Goal: Transaction & Acquisition: Purchase product/service

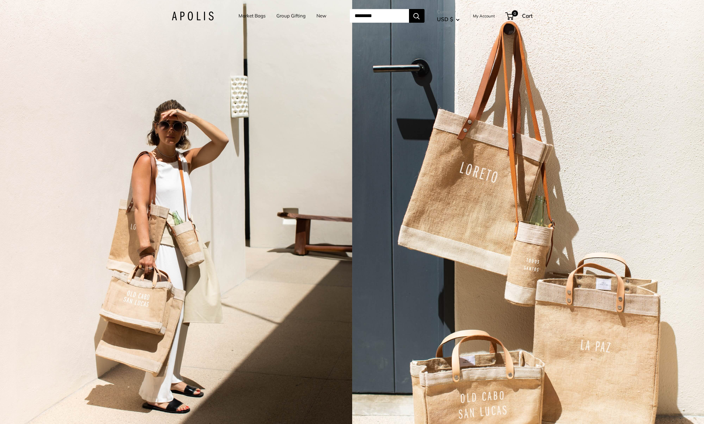
click at [250, 16] on link "Market Bags" at bounding box center [252, 15] width 27 height 9
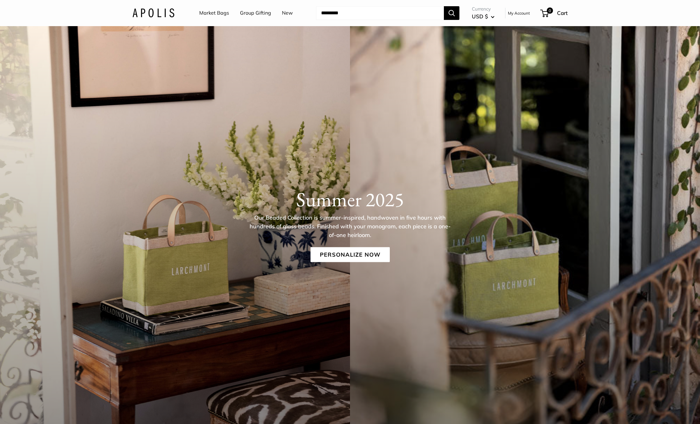
click at [264, 14] on link "Group Gifting" at bounding box center [255, 12] width 31 height 9
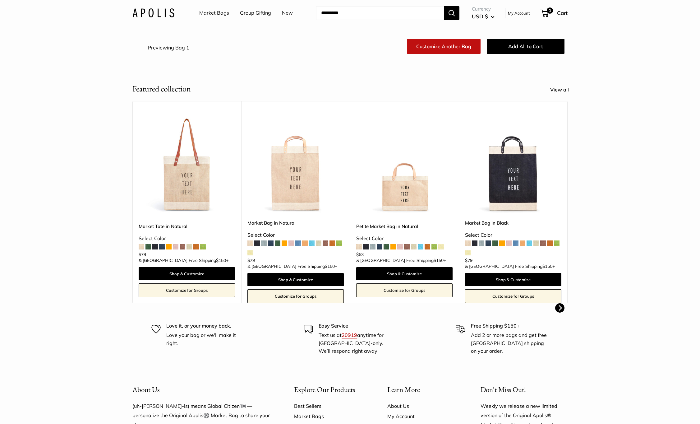
scroll to position [69, 0]
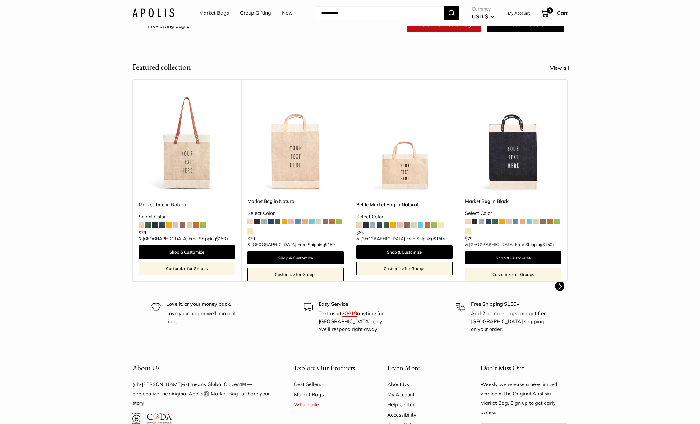
click at [381, 227] on span at bounding box center [380, 225] width 6 height 6
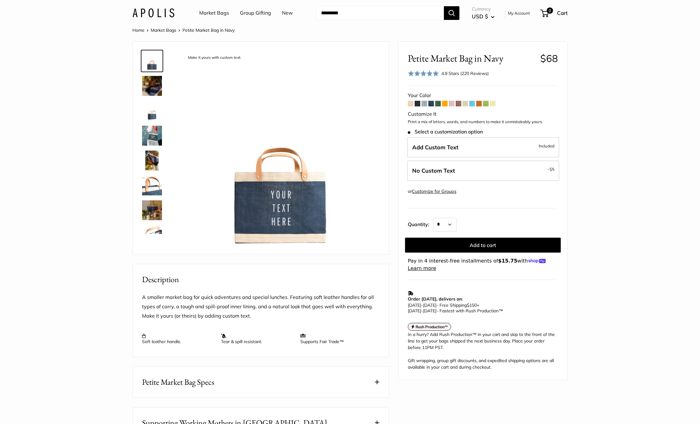
click at [156, 83] on img at bounding box center [152, 86] width 20 height 20
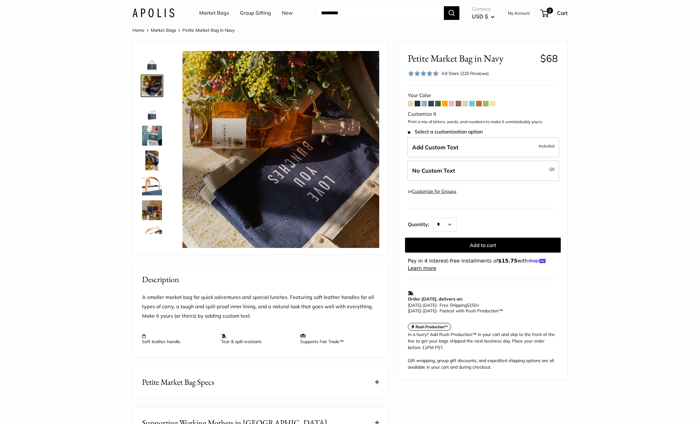
click at [493, 105] on span at bounding box center [493, 104] width 6 height 6
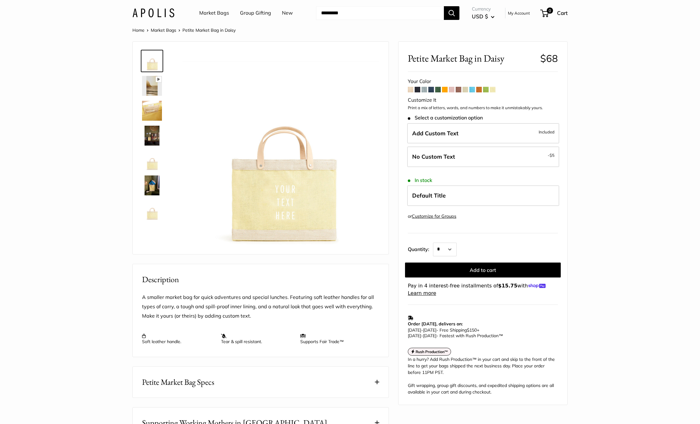
click at [418, 90] on span at bounding box center [418, 90] width 6 height 6
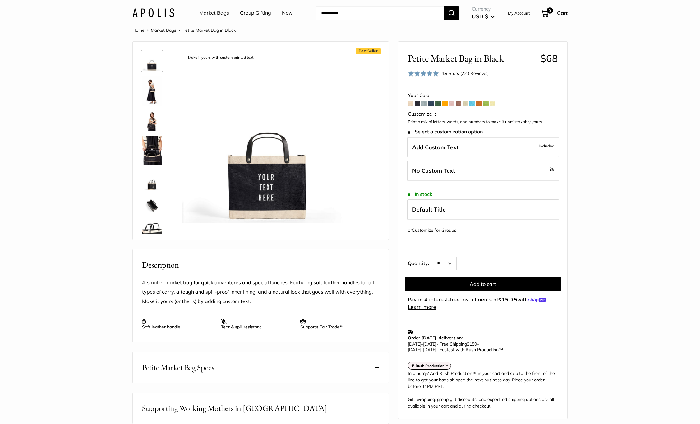
click at [432, 104] on span at bounding box center [431, 104] width 6 height 6
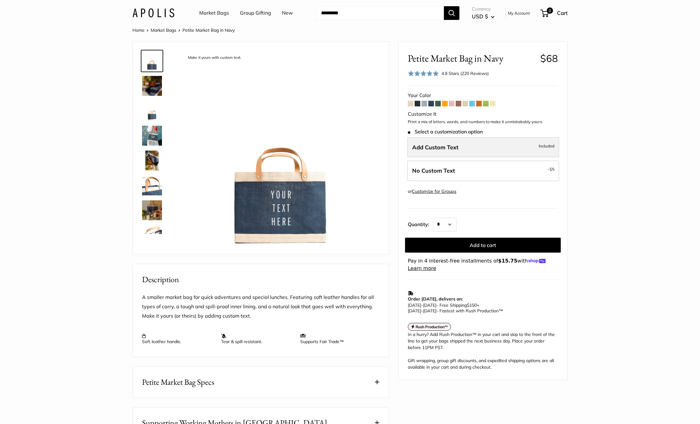
click at [482, 147] on label "Add Custom Text Included" at bounding box center [483, 147] width 152 height 21
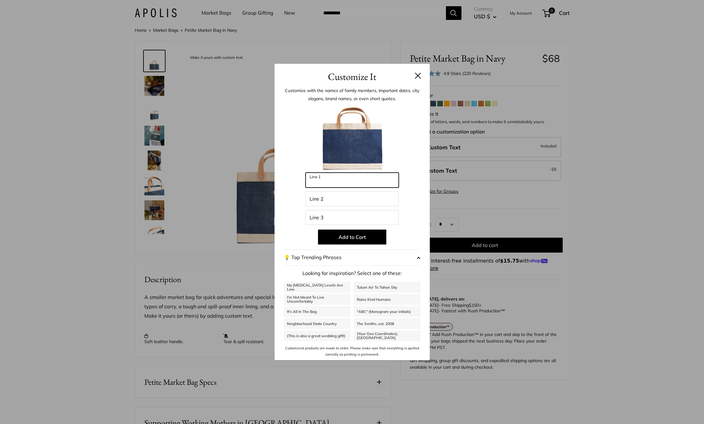
drag, startPoint x: 342, startPoint y: 179, endPoint x: 269, endPoint y: 179, distance: 73.0
click at [269, 179] on div "Customize It Customize with the names of family members, important dates, city …" at bounding box center [352, 212] width 704 height 424
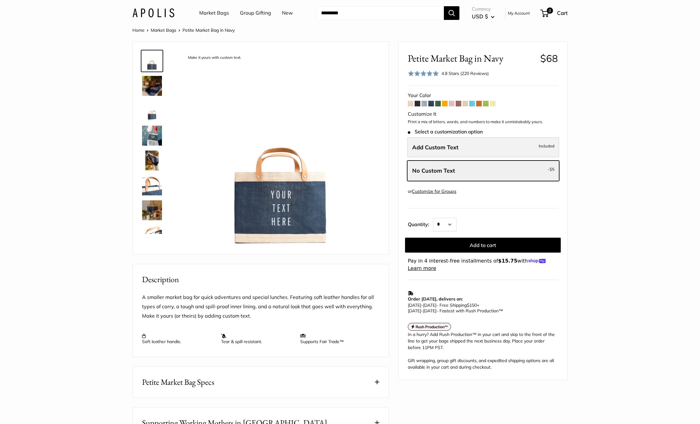
click at [476, 149] on label "Add Custom Text Included" at bounding box center [483, 147] width 152 height 21
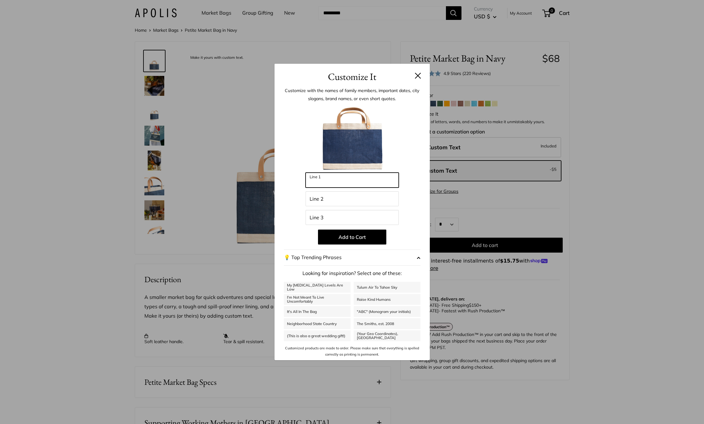
click at [336, 183] on input "Line 1" at bounding box center [352, 179] width 93 height 15
click at [340, 201] on input "Line 2" at bounding box center [352, 198] width 93 height 15
click at [342, 218] on input "Line 3" at bounding box center [352, 217] width 93 height 15
click at [356, 182] on input "Line 1" at bounding box center [352, 179] width 93 height 15
click at [357, 203] on input "Line 2" at bounding box center [352, 198] width 93 height 15
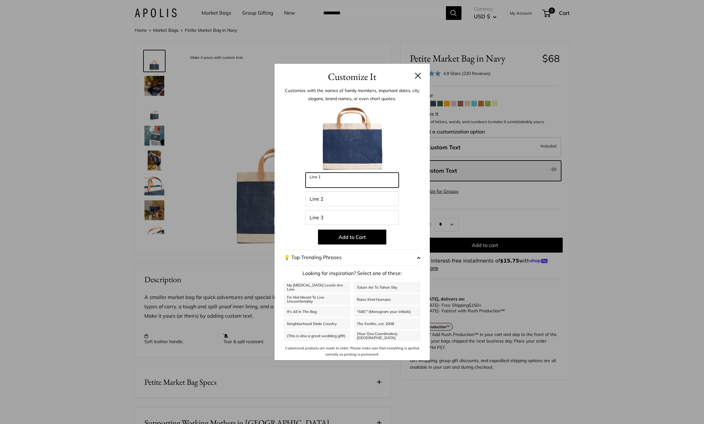
click at [362, 183] on input "Line 1" at bounding box center [352, 179] width 93 height 15
click at [345, 180] on input "Line 1" at bounding box center [352, 179] width 93 height 15
click at [343, 197] on input "Line 2" at bounding box center [352, 198] width 93 height 15
click at [353, 177] on input "Line 1" at bounding box center [352, 179] width 93 height 15
click at [347, 198] on input "Line 2" at bounding box center [352, 198] width 93 height 15
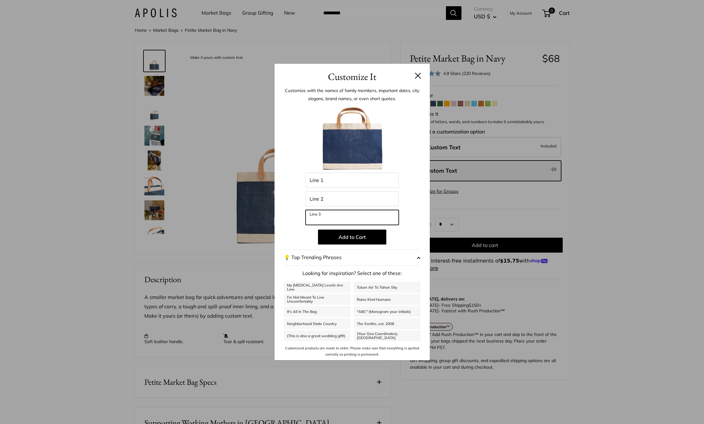
click at [356, 219] on input "Line 3" at bounding box center [352, 217] width 93 height 15
click at [358, 200] on input "Line 2" at bounding box center [352, 198] width 93 height 15
click at [358, 183] on input "Line 1" at bounding box center [352, 179] width 93 height 15
click at [360, 195] on input "Line 2" at bounding box center [352, 198] width 93 height 15
click at [359, 185] on input "Line 1" at bounding box center [352, 179] width 93 height 15
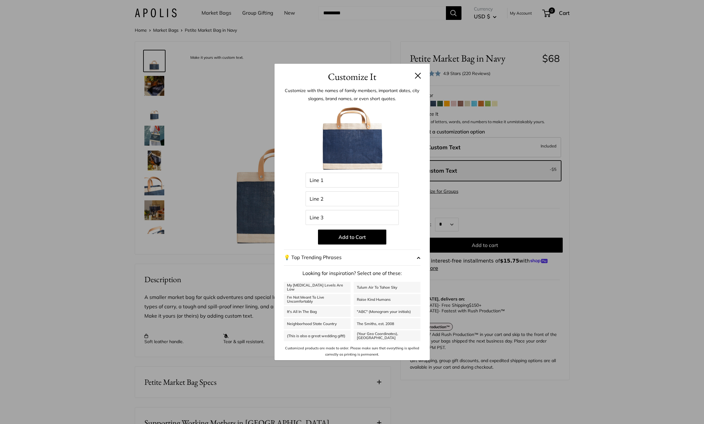
click at [327, 301] on link "I'm Not Meant To Live Uncomfortably" at bounding box center [317, 299] width 67 height 11
type input "**********"
type input "*******"
type input "**********"
click at [420, 76] on button at bounding box center [418, 75] width 6 height 6
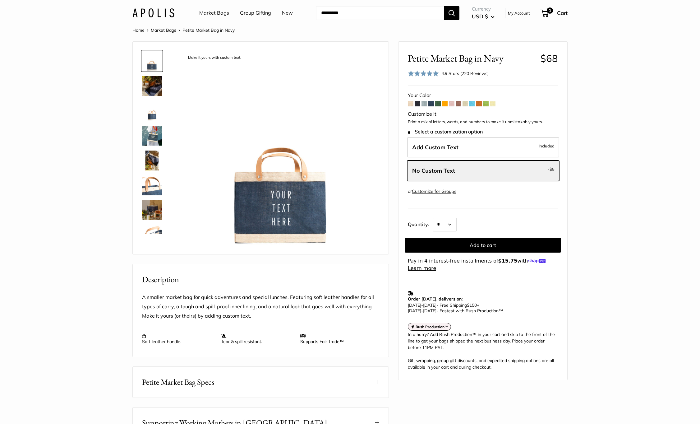
click at [158, 219] on img at bounding box center [152, 210] width 20 height 20
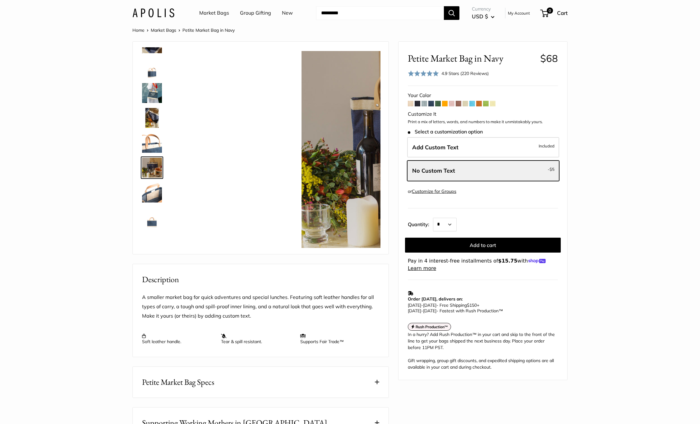
scroll to position [69, 0]
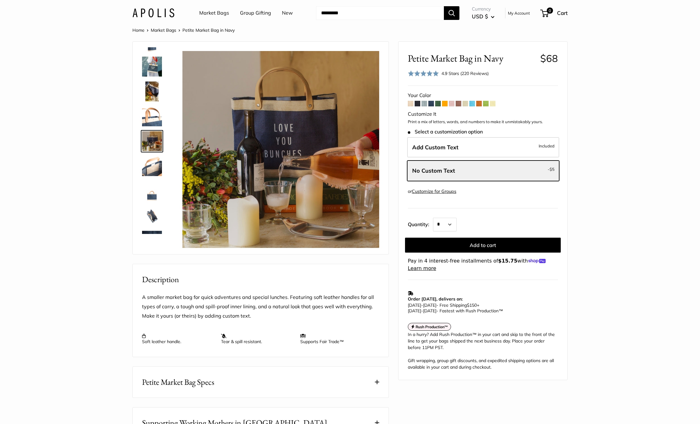
click at [156, 206] on img at bounding box center [152, 216] width 20 height 20
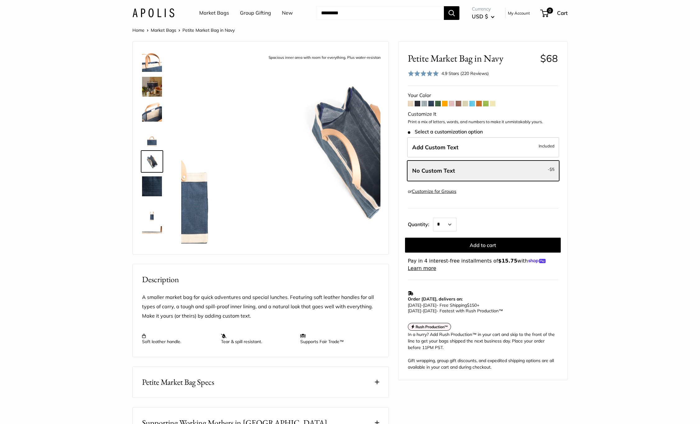
scroll to position [144, 0]
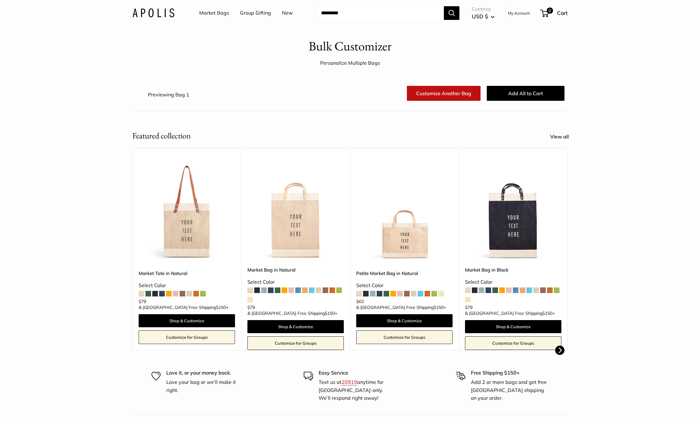
click at [357, 43] on h1 "Bulk Customizer" at bounding box center [350, 46] width 83 height 18
click at [437, 96] on link "Customize Another Bag" at bounding box center [444, 93] width 74 height 15
click at [463, 95] on link "Customize Another Bag" at bounding box center [444, 93] width 74 height 15
click at [259, 10] on link "Group Gifting" at bounding box center [255, 12] width 31 height 9
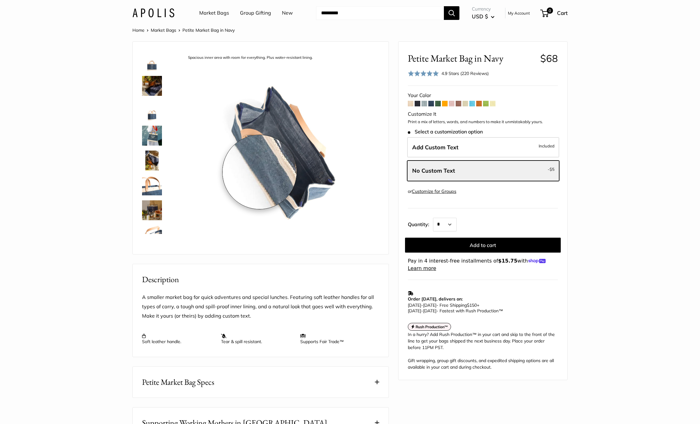
scroll to position [144, 0]
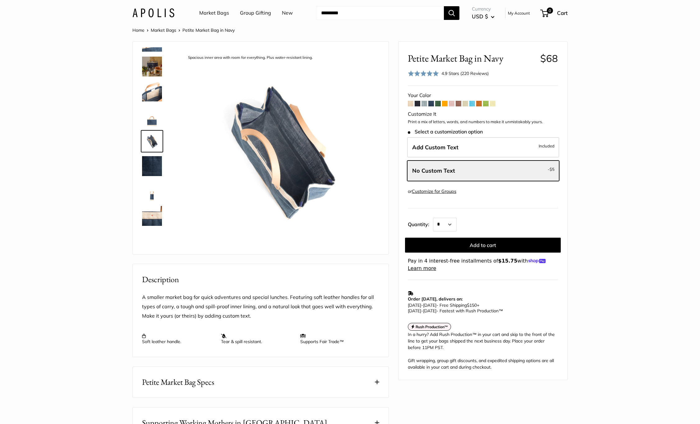
click at [150, 225] on img at bounding box center [152, 216] width 20 height 20
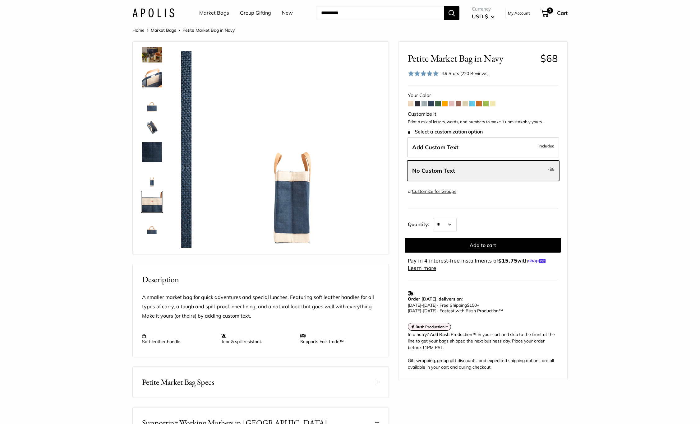
scroll to position [164, 0]
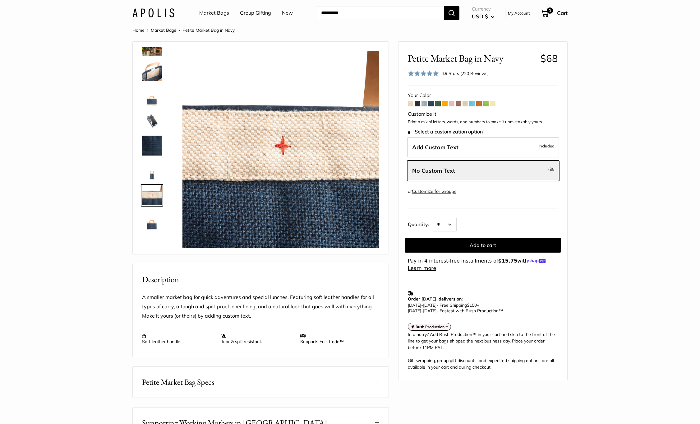
click at [153, 177] on img at bounding box center [152, 170] width 20 height 20
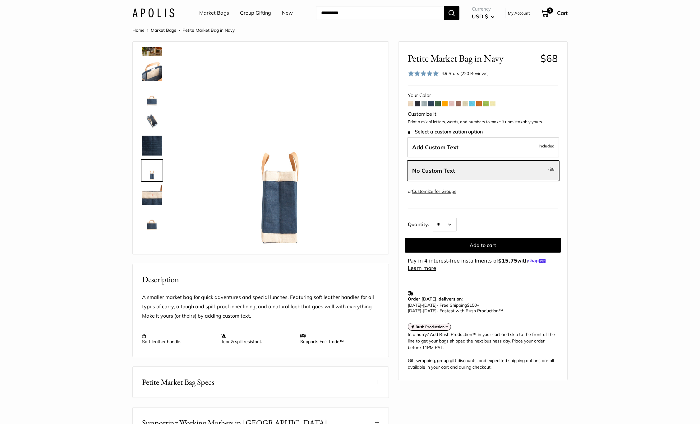
drag, startPoint x: 156, startPoint y: 150, endPoint x: 156, endPoint y: 140, distance: 9.6
click at [156, 150] on img at bounding box center [152, 145] width 20 height 20
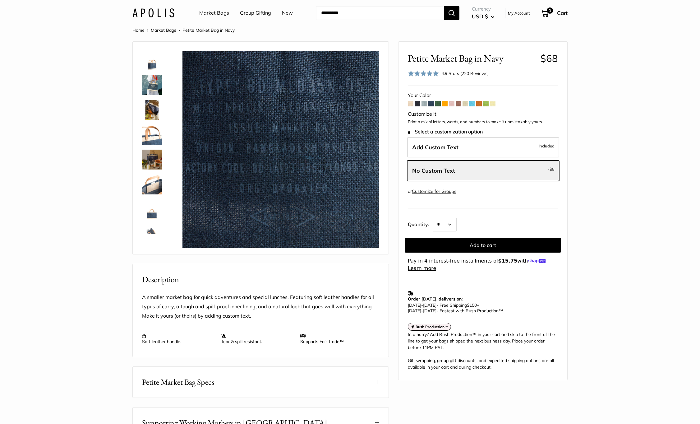
scroll to position [0, 0]
click at [158, 85] on img at bounding box center [152, 86] width 20 height 20
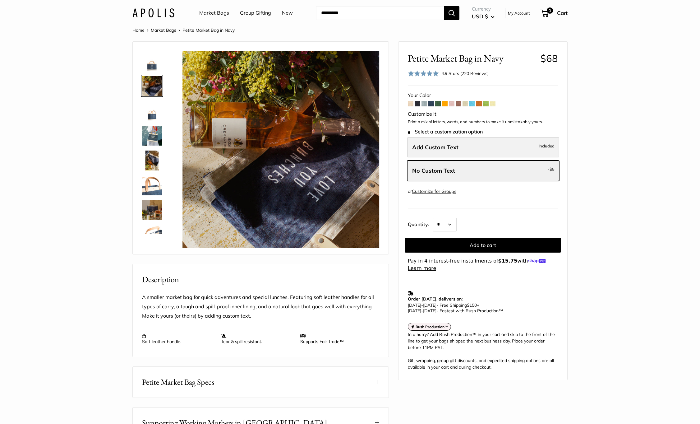
click at [460, 153] on label "Add Custom Text Included" at bounding box center [483, 147] width 152 height 21
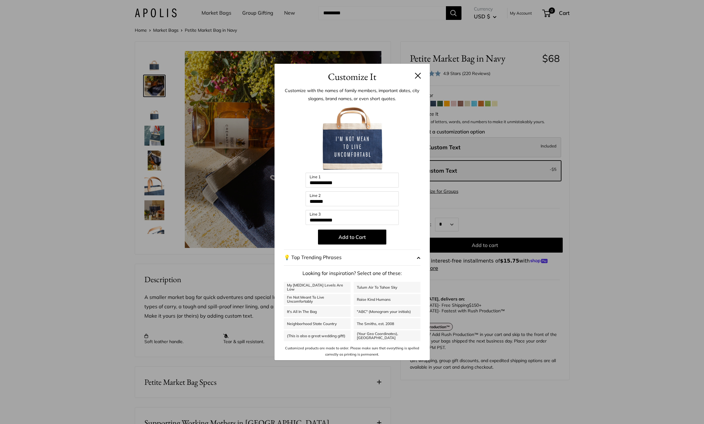
drag, startPoint x: 597, startPoint y: 137, endPoint x: 551, endPoint y: 138, distance: 46.0
click at [597, 137] on div "**********" at bounding box center [352, 212] width 704 height 424
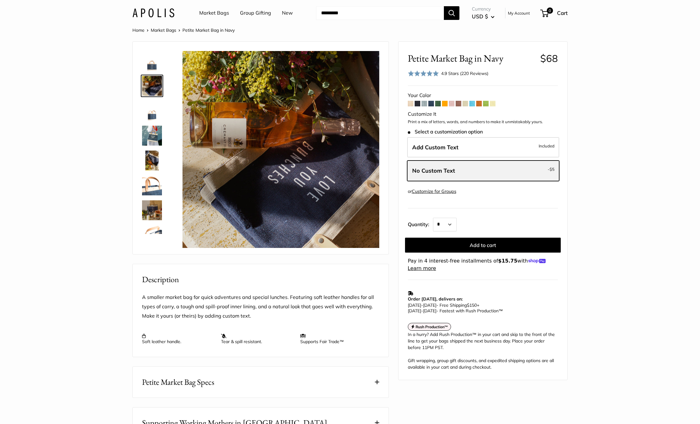
click at [452, 168] on span "No Custom Text" at bounding box center [433, 170] width 43 height 7
click at [580, 162] on section "Home Market Bags Petite Market Bag in Navy Make it yours with custom text." at bounding box center [350, 293] width 700 height 534
click at [530, 147] on label "Add Custom Text Included" at bounding box center [483, 147] width 152 height 21
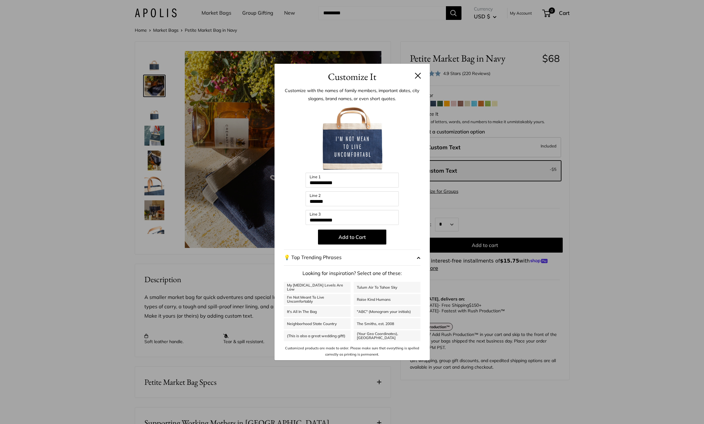
click at [420, 76] on button at bounding box center [418, 75] width 6 height 6
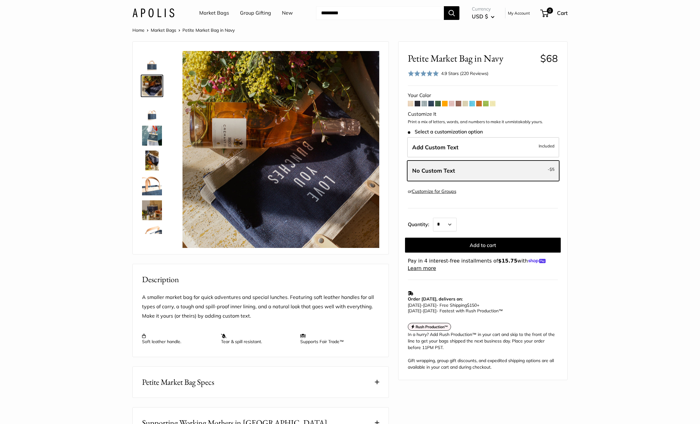
click at [506, 175] on label "No Custom Text - $5" at bounding box center [483, 170] width 152 height 21
click at [494, 143] on label "Add Custom Text Included" at bounding box center [483, 147] width 152 height 21
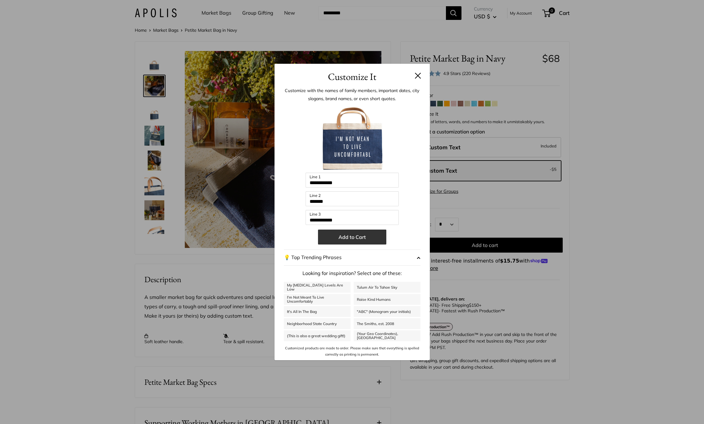
click at [361, 241] on button "Add to Cart" at bounding box center [352, 236] width 68 height 15
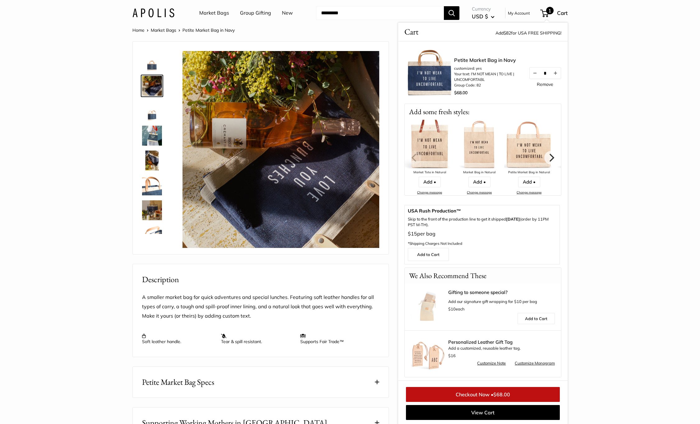
click at [539, 84] on link "Remove" at bounding box center [545, 84] width 16 height 4
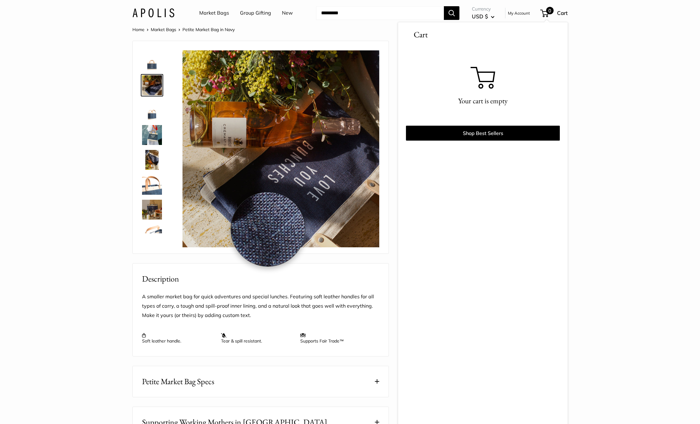
click at [268, 230] on img at bounding box center [280, 148] width 197 height 197
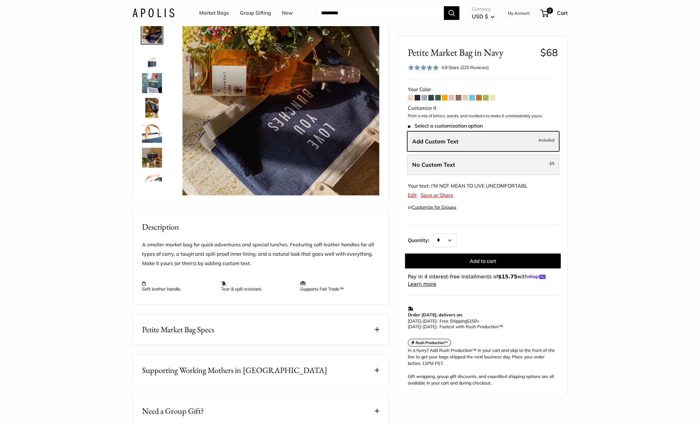
click at [483, 161] on label "No Custom Text - $5" at bounding box center [483, 164] width 152 height 21
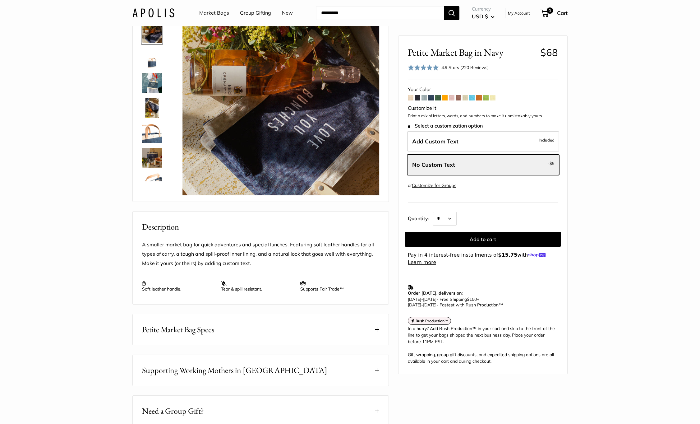
click at [608, 121] on section "Home Market Bags Petite Market Bag in Navy Make it yours with custom text." at bounding box center [350, 241] width 700 height 534
click at [464, 141] on label "Add Custom Text Included" at bounding box center [483, 141] width 152 height 21
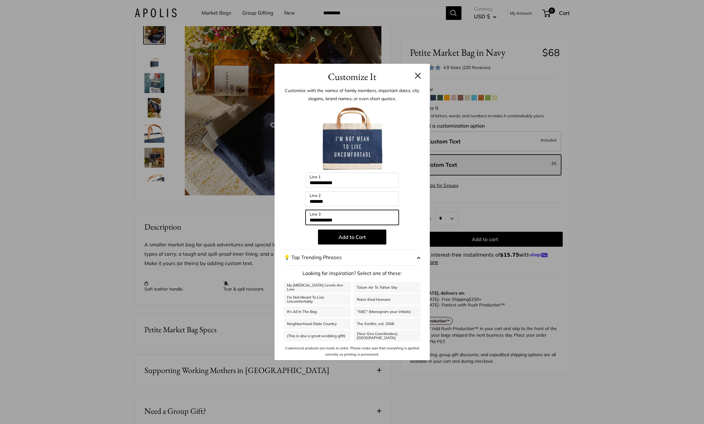
drag, startPoint x: 361, startPoint y: 219, endPoint x: 259, endPoint y: 213, distance: 103.0
click at [259, 213] on div "**********" at bounding box center [352, 212] width 704 height 424
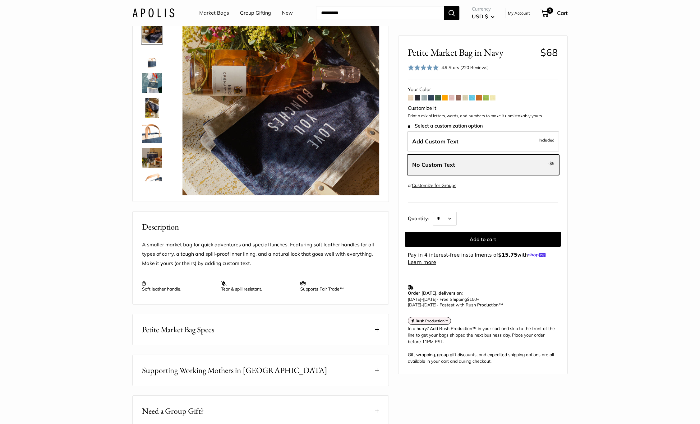
click at [448, 163] on span "No Custom Text" at bounding box center [433, 164] width 43 height 7
click at [448, 141] on span "Add Custom Text" at bounding box center [435, 140] width 46 height 7
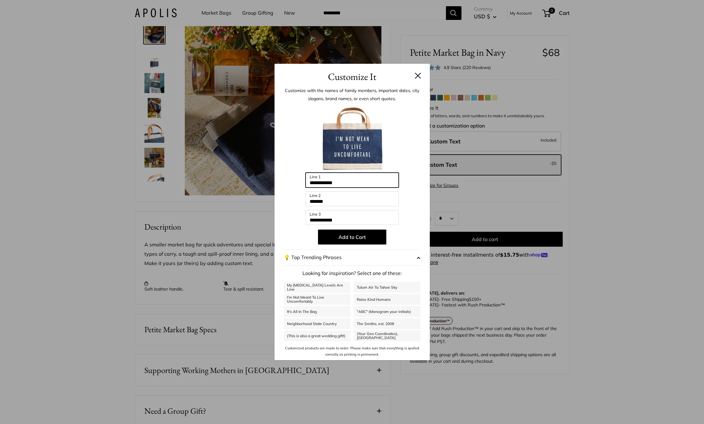
drag, startPoint x: 346, startPoint y: 183, endPoint x: 285, endPoint y: 182, distance: 60.9
click at [285, 182] on div "**********" at bounding box center [352, 230] width 137 height 253
drag, startPoint x: 337, startPoint y: 200, endPoint x: 292, endPoint y: 198, distance: 44.5
click at [292, 198] on div "**********" at bounding box center [352, 230] width 137 height 253
drag, startPoint x: 344, startPoint y: 217, endPoint x: 299, endPoint y: 215, distance: 45.7
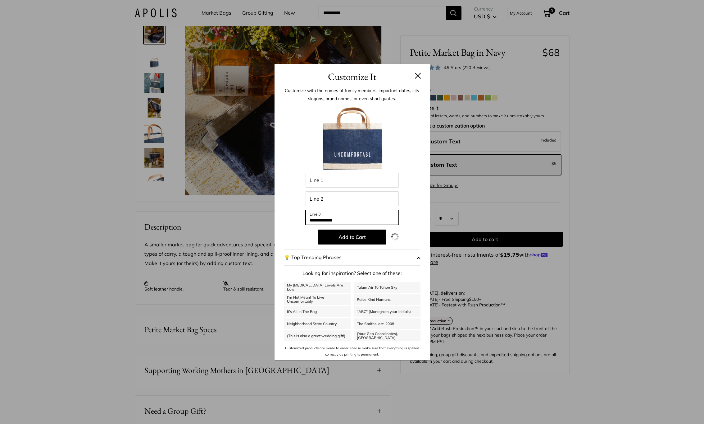
click at [299, 215] on div "**********" at bounding box center [352, 230] width 137 height 253
drag, startPoint x: 360, startPoint y: 219, endPoint x: 293, endPoint y: 220, distance: 66.5
click at [293, 220] on div "**********" at bounding box center [352, 230] width 137 height 253
click at [351, 183] on input "Line 1" at bounding box center [352, 179] width 93 height 15
click at [337, 200] on input "Line 2" at bounding box center [352, 198] width 93 height 15
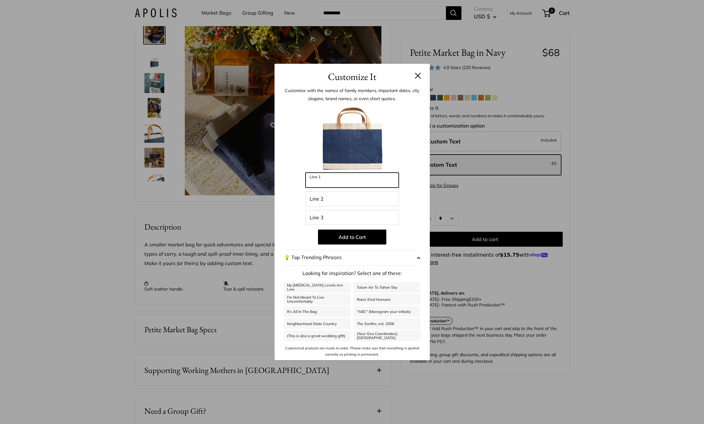
click at [342, 182] on input "Line 1" at bounding box center [352, 179] width 93 height 15
type input "**"
type input "**********"
type input "*********"
click at [330, 184] on input "**" at bounding box center [352, 179] width 93 height 15
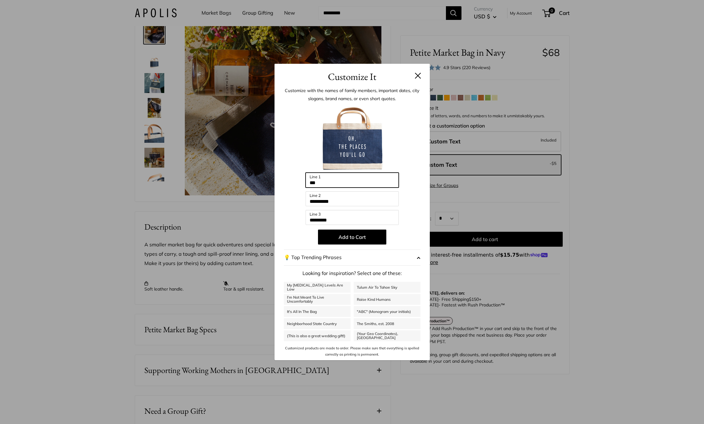
type input "***"
drag, startPoint x: 299, startPoint y: 187, endPoint x: 293, endPoint y: 187, distance: 5.9
click at [293, 187] on div "**********" at bounding box center [352, 230] width 137 height 253
click at [331, 179] on input "***" at bounding box center [352, 179] width 93 height 15
drag, startPoint x: 329, startPoint y: 182, endPoint x: 303, endPoint y: 181, distance: 26.1
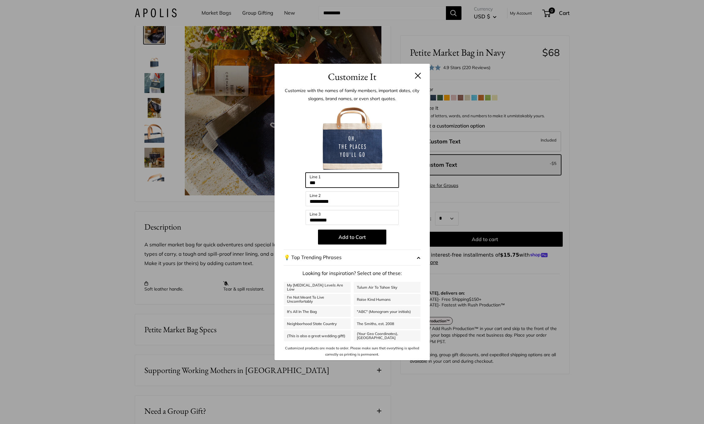
click at [303, 181] on div "**********" at bounding box center [352, 230] width 137 height 253
drag, startPoint x: 351, startPoint y: 204, endPoint x: 305, endPoint y: 204, distance: 46.0
click at [306, 204] on input "**********" at bounding box center [352, 198] width 93 height 15
drag, startPoint x: 331, startPoint y: 219, endPoint x: 304, endPoint y: 219, distance: 27.0
click at [304, 219] on div "Enter 36 letters Line 1 Line 2 ********* Line 3 Add to Cart 💡 Top Trending Phra…" at bounding box center [352, 230] width 137 height 253
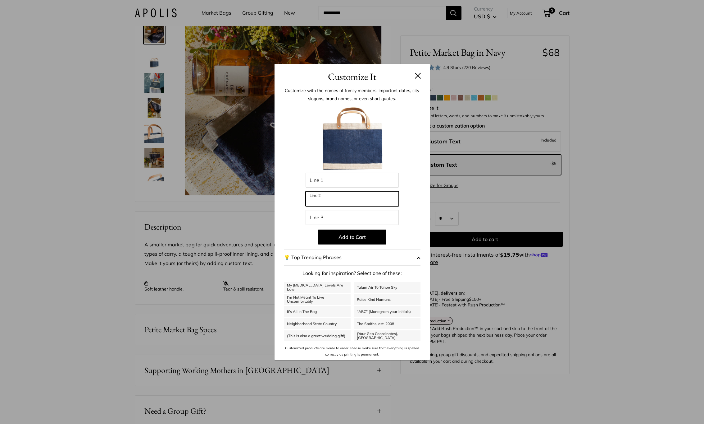
click at [352, 203] on input "Line 2" at bounding box center [352, 198] width 93 height 15
click at [345, 183] on input "Line 1" at bounding box center [352, 179] width 93 height 15
click at [345, 198] on input "Line 2" at bounding box center [352, 198] width 93 height 15
click at [352, 180] on input "Line 1" at bounding box center [352, 179] width 93 height 15
click at [419, 74] on button at bounding box center [418, 75] width 6 height 6
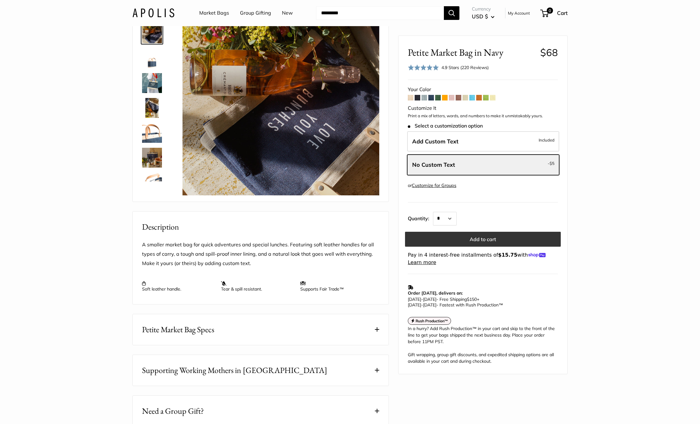
click at [481, 238] on button "Add to cart" at bounding box center [483, 239] width 156 height 15
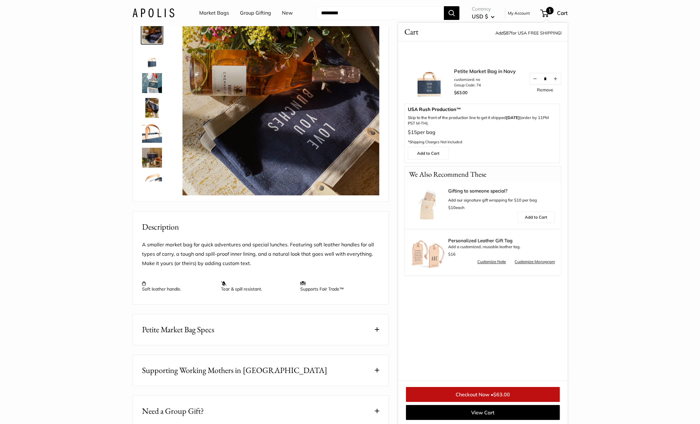
click at [594, 77] on section "Home Market Bags Petite Market Bag in Navy Make it yours with custom text." at bounding box center [350, 241] width 700 height 534
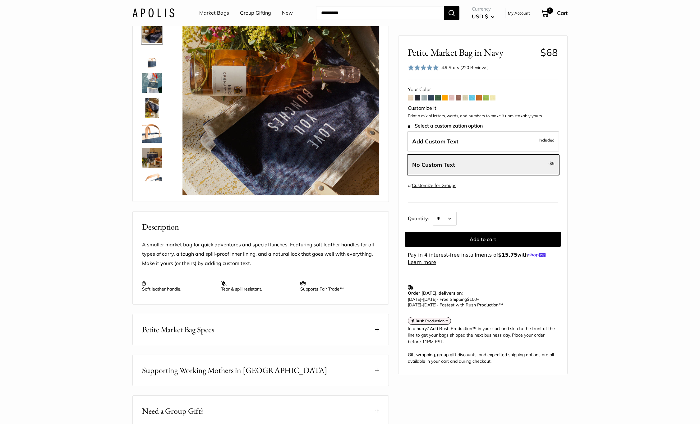
click at [250, 11] on link "Group Gifting" at bounding box center [255, 12] width 31 height 9
drag, startPoint x: 619, startPoint y: 46, endPoint x: 585, endPoint y: 20, distance: 43.4
click at [619, 46] on section "Home Market Bags Petite Market Bag in Navy Make it yours with custom text." at bounding box center [350, 241] width 700 height 534
click at [592, 76] on section "Home Market Bags Petite Market Bag in Navy Make it yours with custom text." at bounding box center [350, 241] width 700 height 534
click at [552, 9] on span "1" at bounding box center [549, 10] width 7 height 7
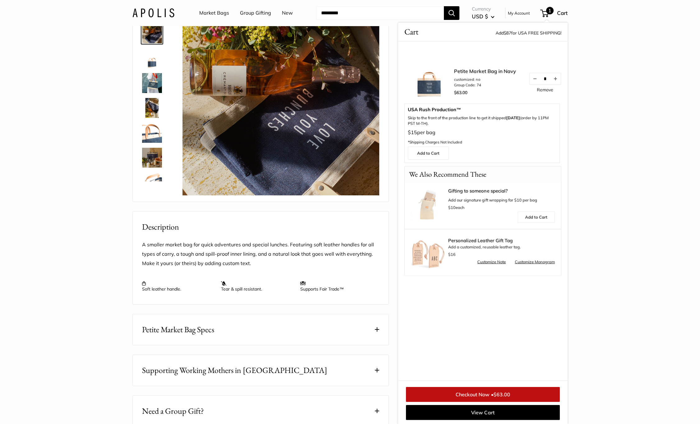
click at [488, 71] on link "Petite Market Bag in Navy" at bounding box center [485, 70] width 62 height 7
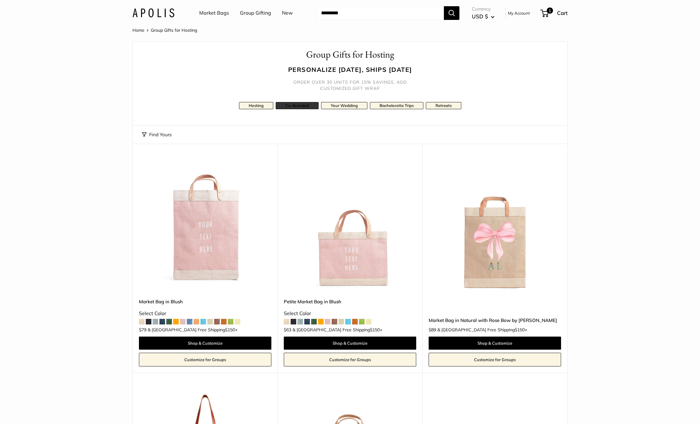
click at [286, 104] on link "Co-Branded" at bounding box center [297, 105] width 43 height 7
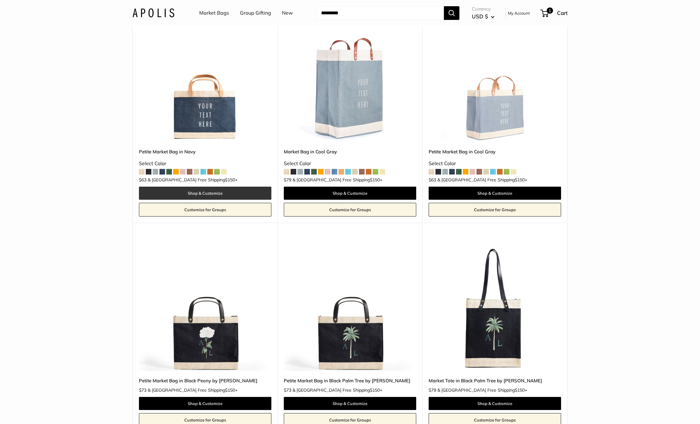
scroll to position [1269, 0]
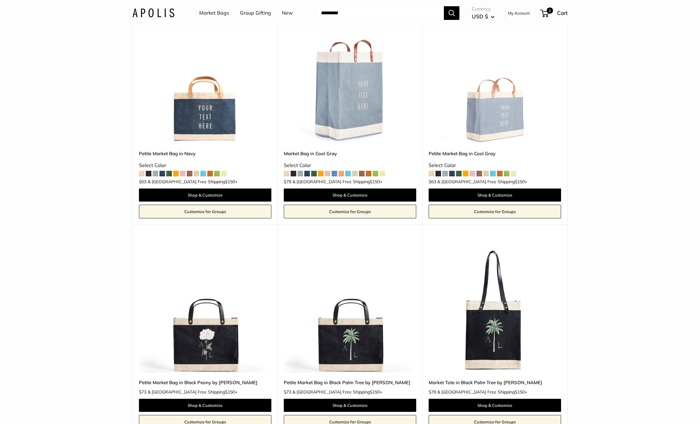
click at [0, 0] on img at bounding box center [0, 0] width 0 height 0
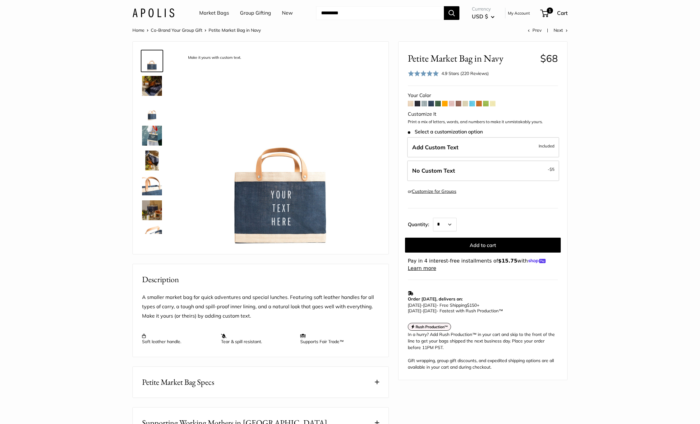
click at [437, 190] on link "Customize for Groups" at bounding box center [434, 191] width 44 height 6
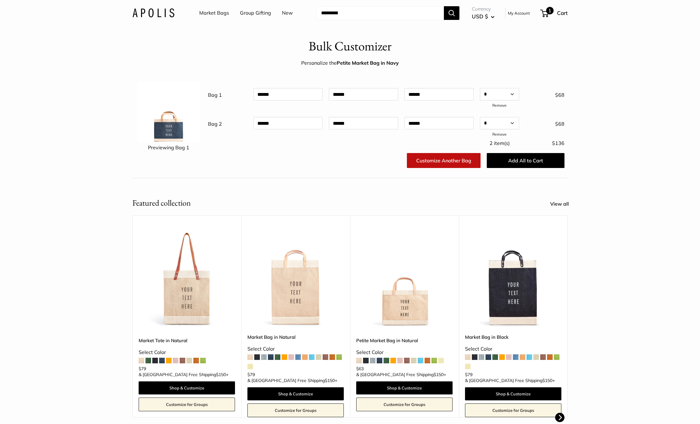
click at [557, 12] on span "Cart" at bounding box center [562, 13] width 11 height 7
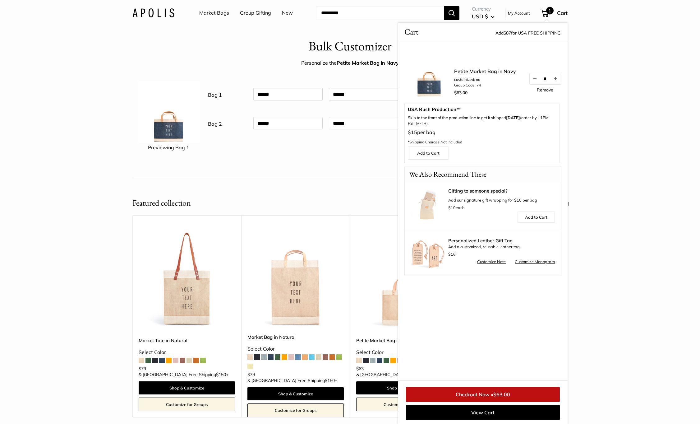
click at [492, 77] on li "customized: no" at bounding box center [485, 80] width 62 height 6
click at [493, 73] on link "Petite Market Bag in Navy" at bounding box center [485, 70] width 62 height 7
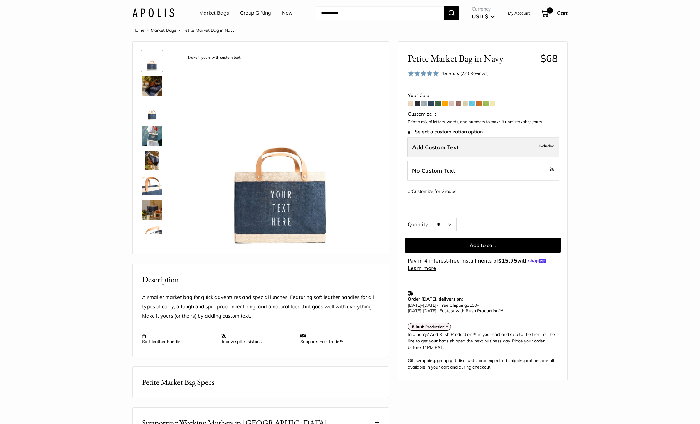
click at [464, 149] on label "Add Custom Text Included" at bounding box center [483, 147] width 152 height 21
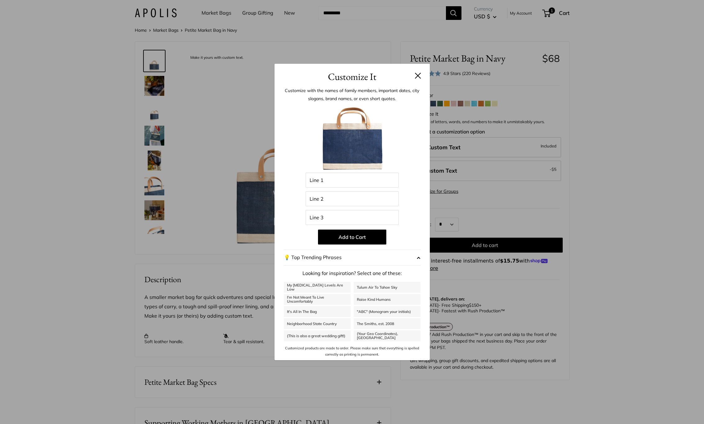
click at [421, 80] on header "Customize It" at bounding box center [352, 74] width 155 height 20
click at [420, 76] on button at bounding box center [418, 75] width 6 height 6
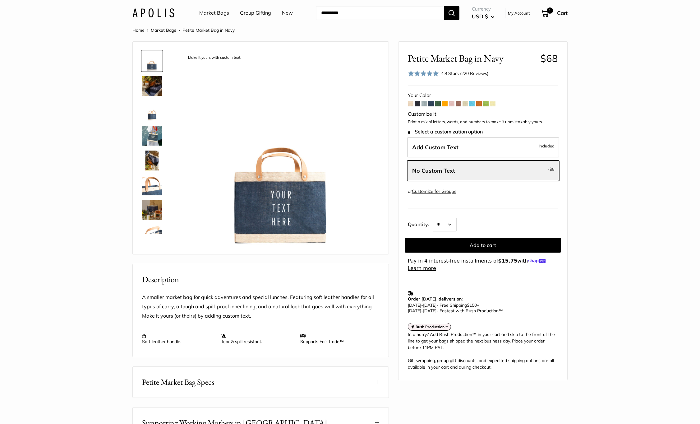
click at [589, 79] on section "Home Market Bags Petite Market Bag in Navy Make it yours with custom text." at bounding box center [350, 293] width 700 height 534
click at [638, 106] on section "Home Market Bags Petite Market Bag in Navy Make it yours with custom text." at bounding box center [350, 293] width 700 height 534
click at [580, 53] on section "Home Market Bags Petite Market Bag in Navy Make it yours with custom text." at bounding box center [350, 293] width 700 height 534
click at [549, 14] on span "1" at bounding box center [549, 10] width 7 height 7
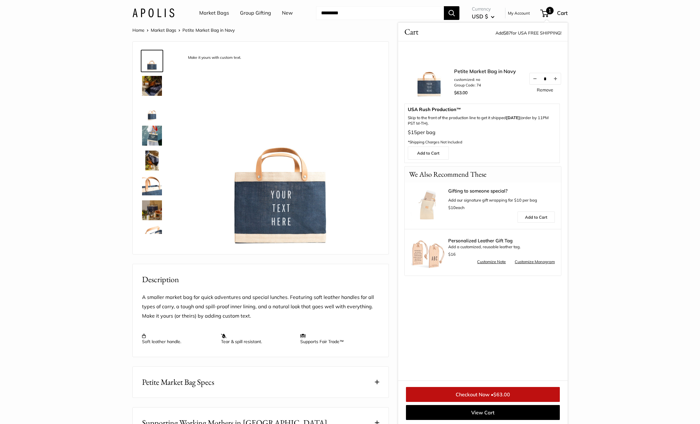
click at [524, 333] on div "Petite Market Bag in Navy customized: no Group Code: 74 $63.00 * Remove Need it…" at bounding box center [482, 210] width 169 height 339
click at [211, 15] on link "Market Bags" at bounding box center [214, 12] width 30 height 9
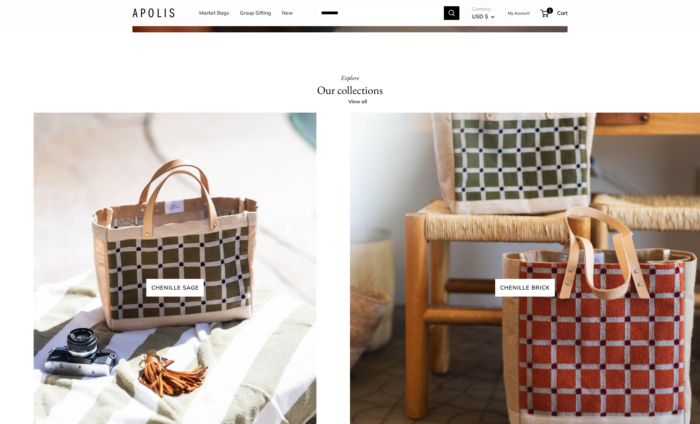
scroll to position [432, 0]
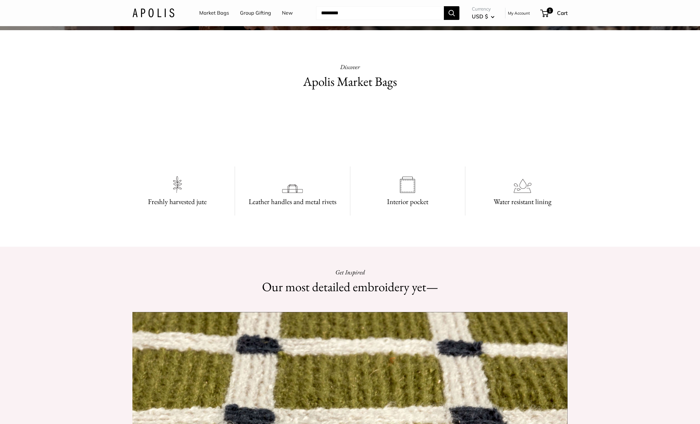
click at [211, 13] on link "Market Bags" at bounding box center [214, 12] width 30 height 9
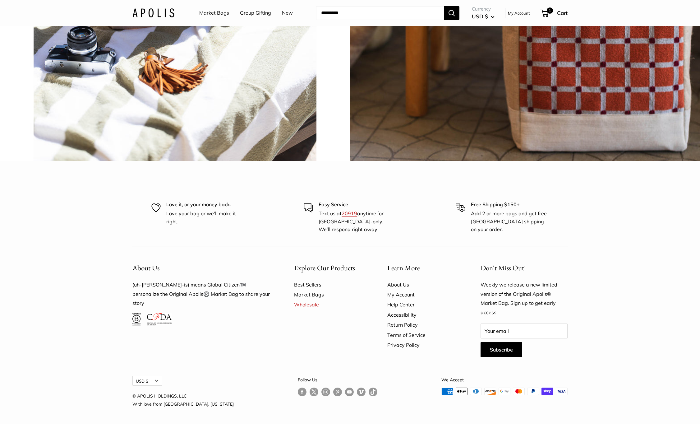
scroll to position [1910, 0]
click at [309, 285] on link "Best Sellers" at bounding box center [329, 284] width 71 height 10
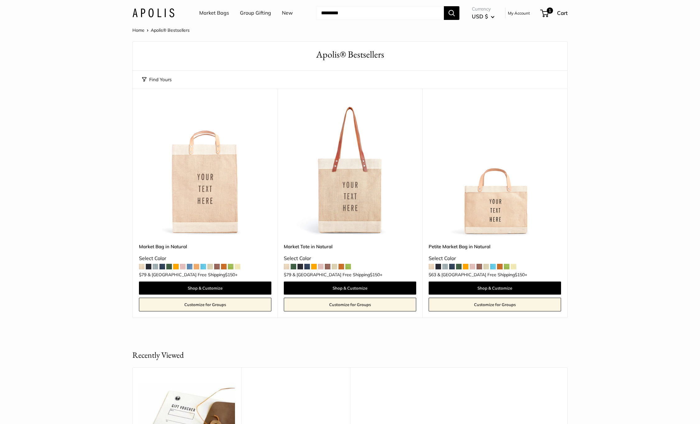
click at [599, 188] on section "Home Apolis® Bestsellers Find yours Size Holds the Most" at bounding box center [350, 171] width 700 height 291
click at [624, 160] on section "Home Apolis® Bestsellers Find yours Size Holds the Most" at bounding box center [350, 171] width 700 height 291
click at [608, 174] on section "Home Apolis® Bestsellers Find yours Size Holds the Most" at bounding box center [350, 171] width 700 height 291
click at [549, 15] on div "1 Cart" at bounding box center [554, 13] width 27 height 10
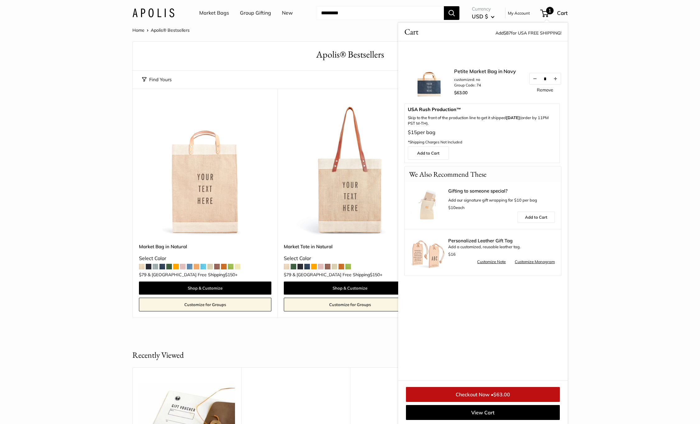
click at [530, 127] on div "USA Rush Production™ Skip to the front of the production line to get it shipped…" at bounding box center [482, 126] width 149 height 39
click at [577, 131] on div "Home Apolis® Bestsellers Find yours Size Holds the Most" at bounding box center [350, 171] width 460 height 291
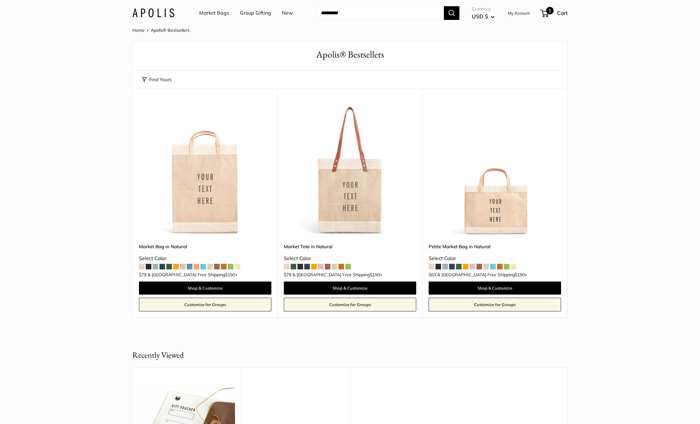
click at [546, 10] on span "1" at bounding box center [544, 13] width 8 height 7
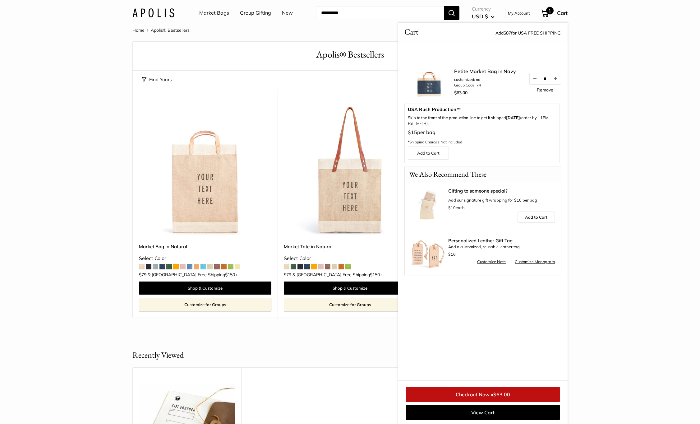
click at [487, 69] on link "Petite Market Bag in Navy" at bounding box center [485, 70] width 62 height 7
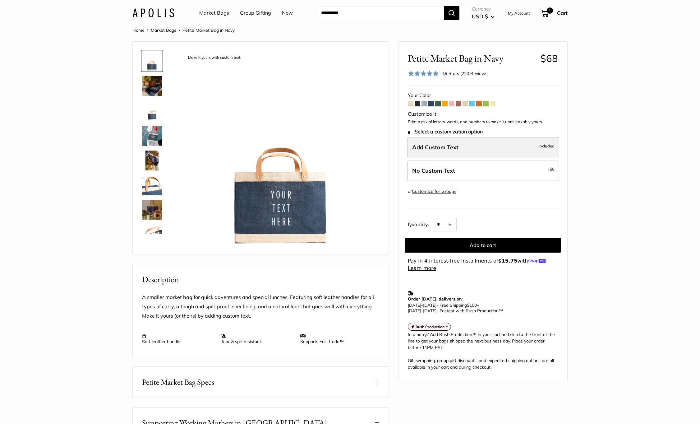
click at [473, 151] on label "Add Custom Text Included" at bounding box center [483, 147] width 152 height 21
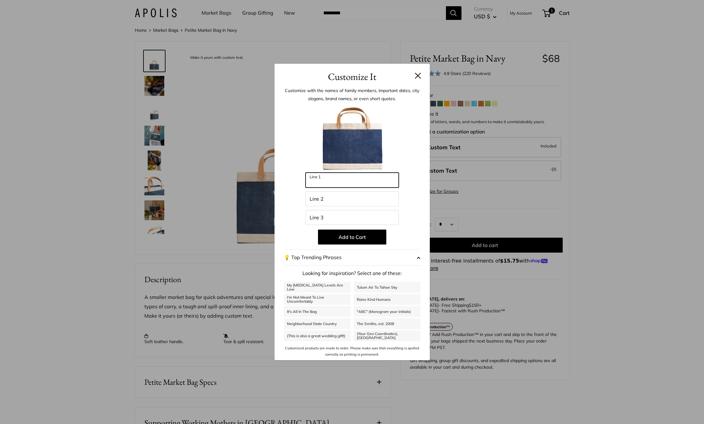
click at [340, 181] on input "Line 1" at bounding box center [352, 179] width 93 height 15
type input "*"
drag, startPoint x: 311, startPoint y: 179, endPoint x: 293, endPoint y: 180, distance: 17.7
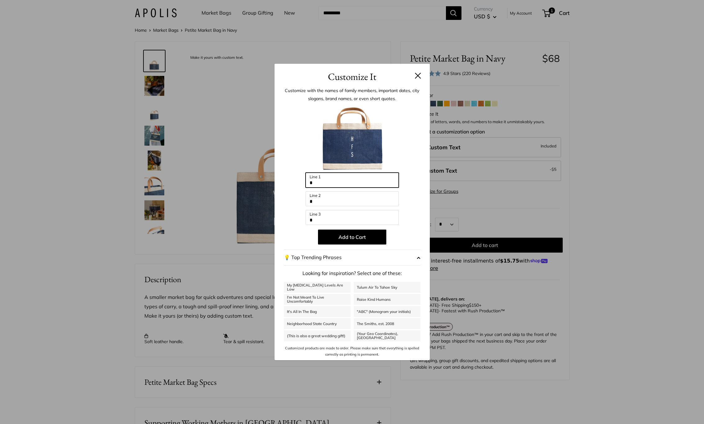
click at [293, 180] on div "Enter 36 letters * Line 1 * Line 2 * Line 3 Add to Cart 💡 Top Trending Phrases …" at bounding box center [352, 230] width 137 height 253
click at [340, 181] on input "*" at bounding box center [352, 179] width 93 height 15
type input "*"
click at [359, 182] on input "Line 1" at bounding box center [352, 179] width 93 height 15
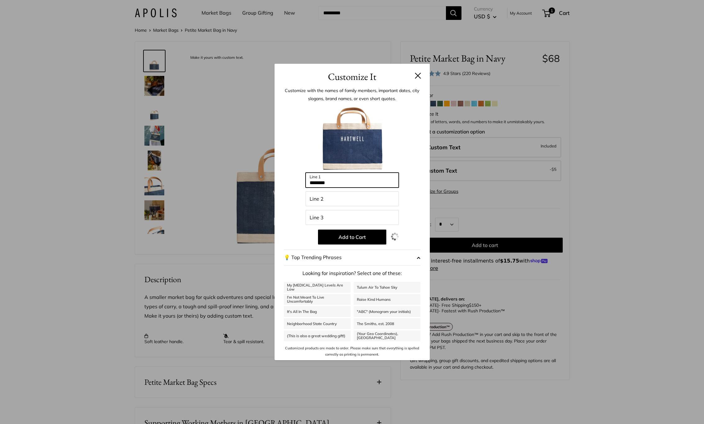
type input "********"
type input "*********"
type input "********"
click at [409, 139] on div at bounding box center [352, 138] width 137 height 68
click at [152, 132] on div "Customize It Customize with the names of family members, important dates, city …" at bounding box center [352, 212] width 704 height 424
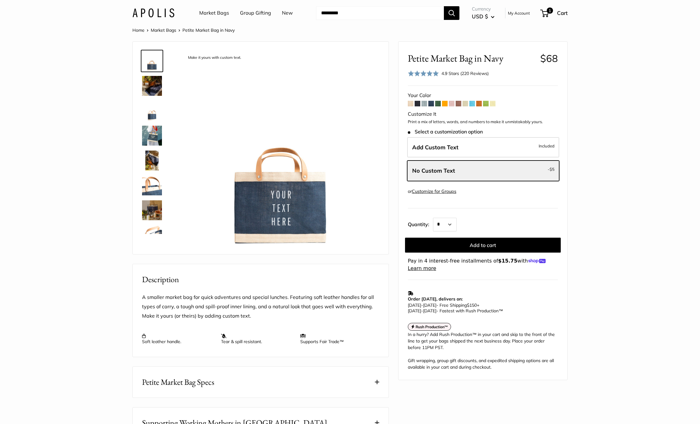
click at [434, 324] on strong "Rush Production™" at bounding box center [431, 326] width 33 height 5
click at [220, 11] on link "Market Bags" at bounding box center [214, 12] width 30 height 9
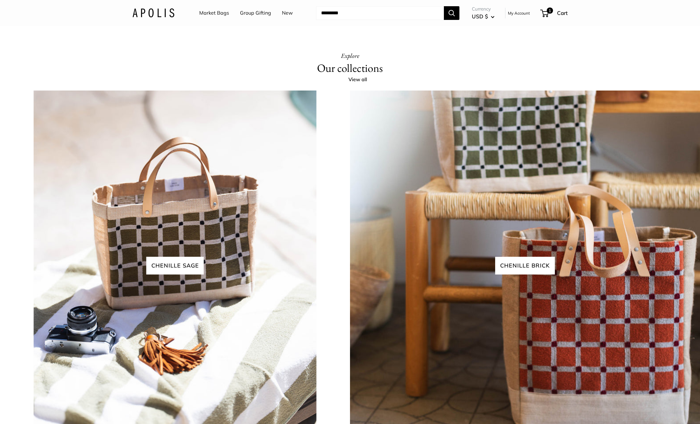
scroll to position [1893, 0]
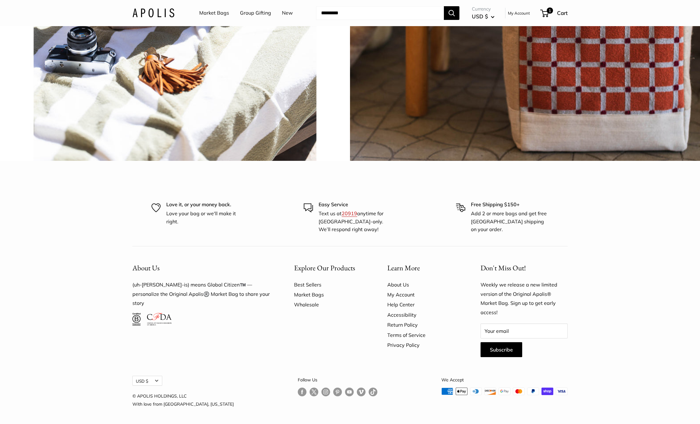
click at [312, 309] on link "Wholesale" at bounding box center [329, 304] width 71 height 10
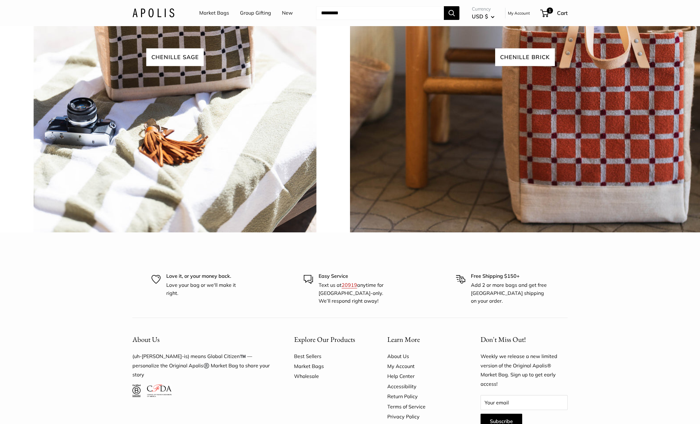
scroll to position [1639, 0]
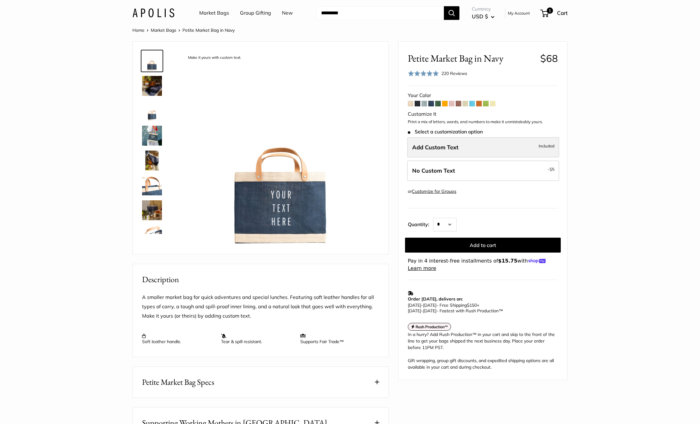
click at [457, 150] on span "Add Custom Text" at bounding box center [435, 147] width 46 height 7
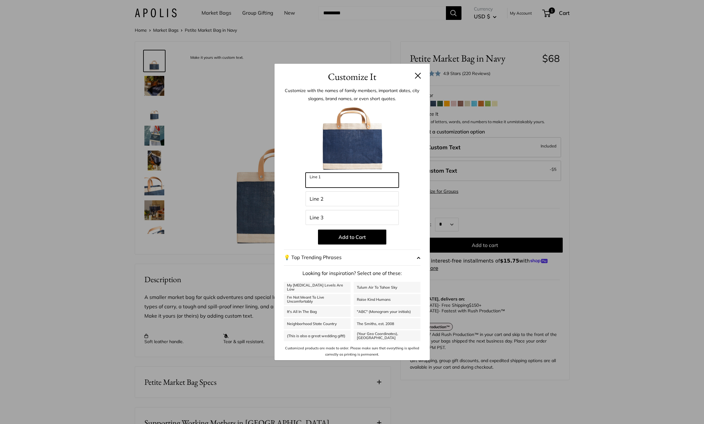
drag, startPoint x: 347, startPoint y: 180, endPoint x: 299, endPoint y: 182, distance: 48.2
click at [299, 182] on div "Enter 36 letters Line 1 Line 2 Line 3 Add to Cart 💡 Top Trending Phrases Lookin…" at bounding box center [352, 230] width 137 height 253
type input "********"
type input "*********"
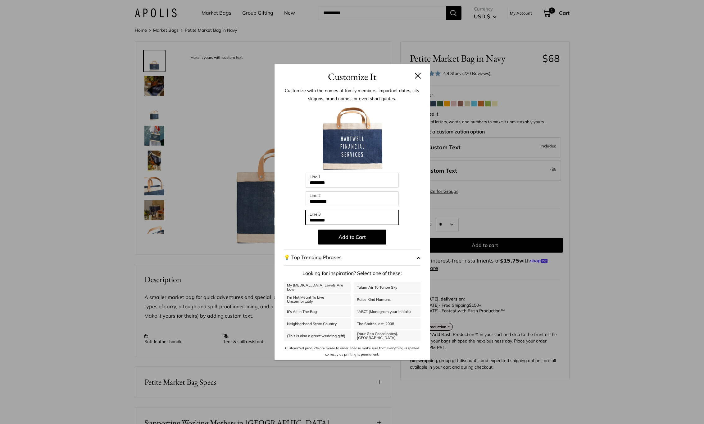
type input "********"
click at [414, 240] on p "Add to Cart" at bounding box center [352, 236] width 137 height 15
click at [366, 238] on button "Add to Cart" at bounding box center [352, 236] width 68 height 15
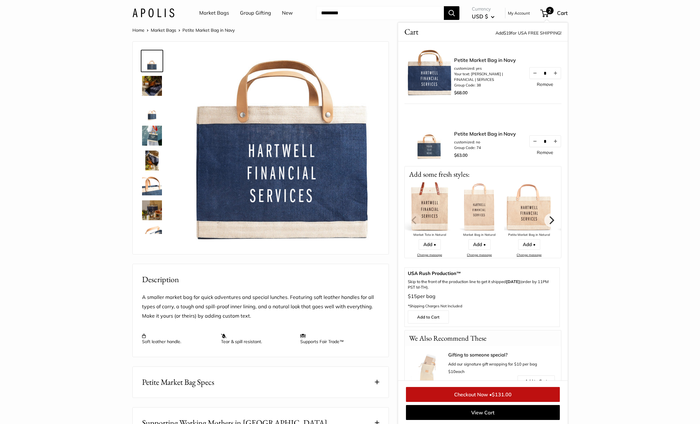
click at [540, 153] on link "Remove" at bounding box center [545, 152] width 16 height 4
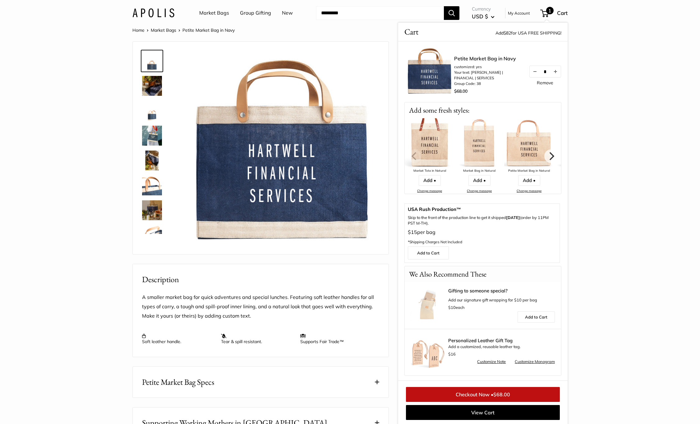
scroll to position [3, 0]
click at [432, 252] on link "Add to Cart" at bounding box center [428, 251] width 41 height 13
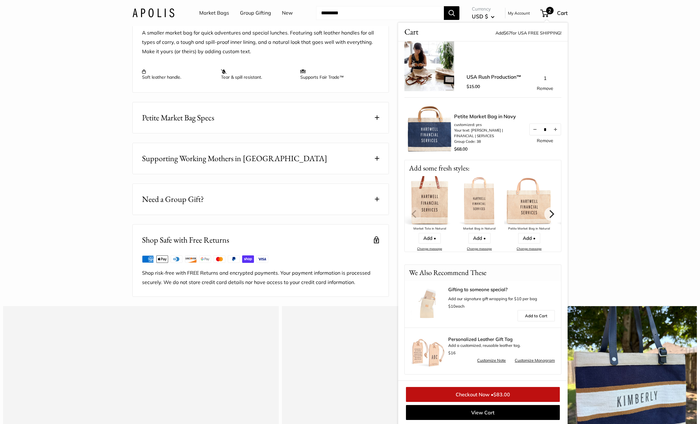
scroll to position [339, 0]
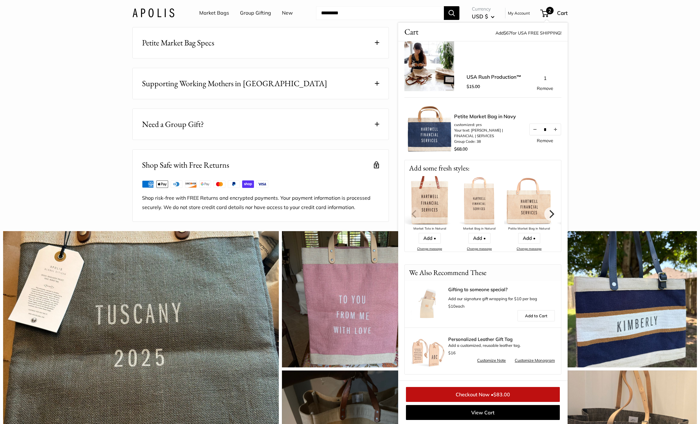
click at [517, 393] on link "Checkout Now • $83.00" at bounding box center [483, 394] width 154 height 15
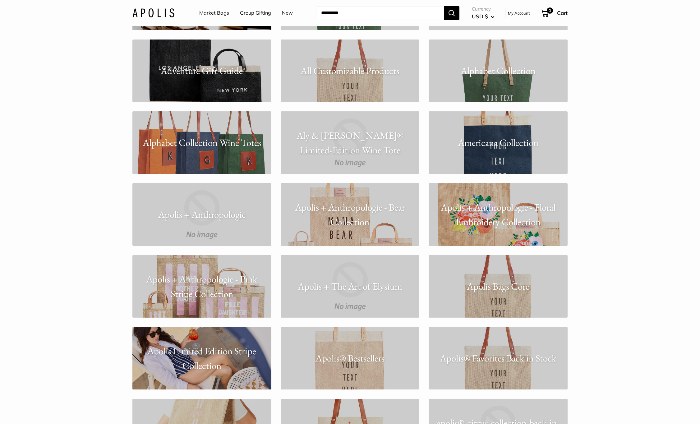
scroll to position [151, 0]
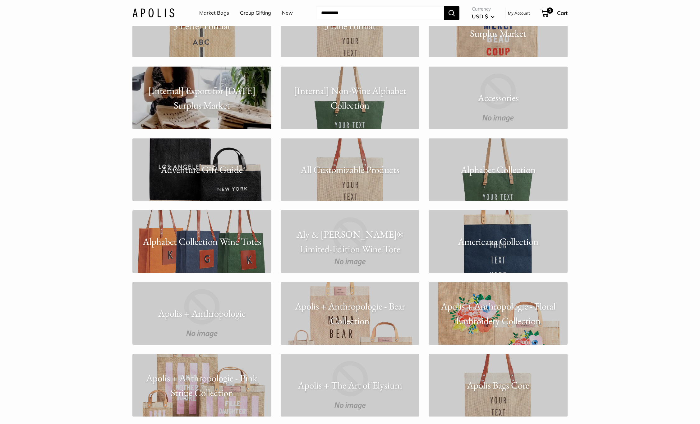
click at [179, 236] on p "Alphabet Collection Wine Totes" at bounding box center [201, 241] width 139 height 15
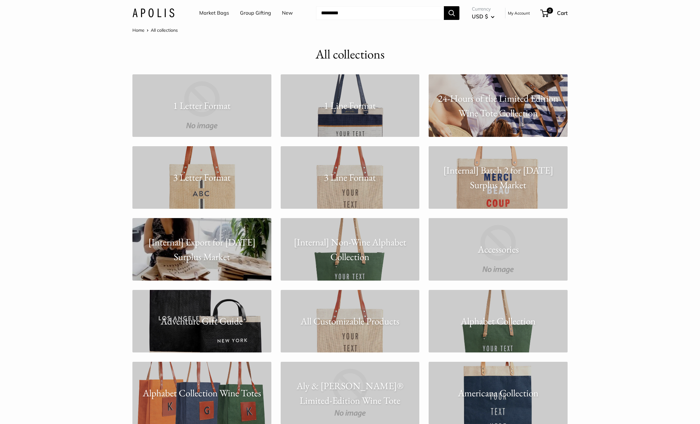
drag, startPoint x: 78, startPoint y: 109, endPoint x: 38, endPoint y: 126, distance: 43.2
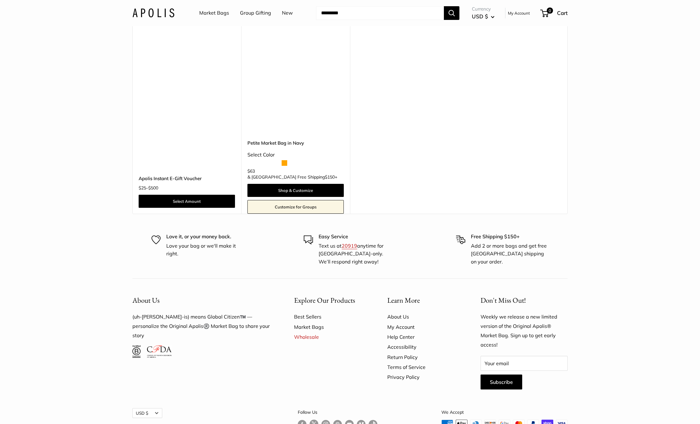
scroll to position [3755, 0]
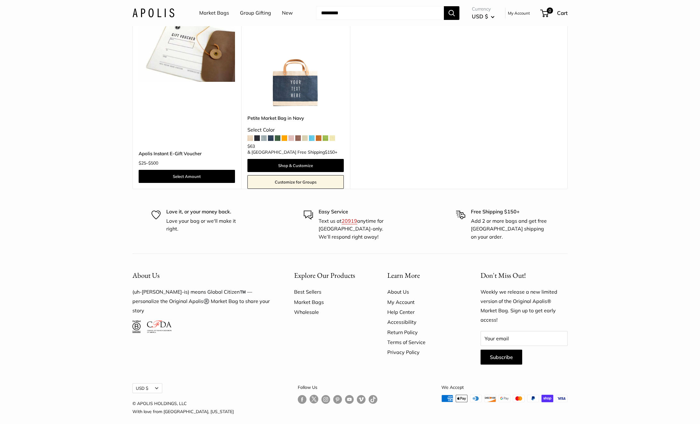
click at [314, 307] on link "Wholesale" at bounding box center [329, 312] width 71 height 10
